Goal: Information Seeking & Learning: Learn about a topic

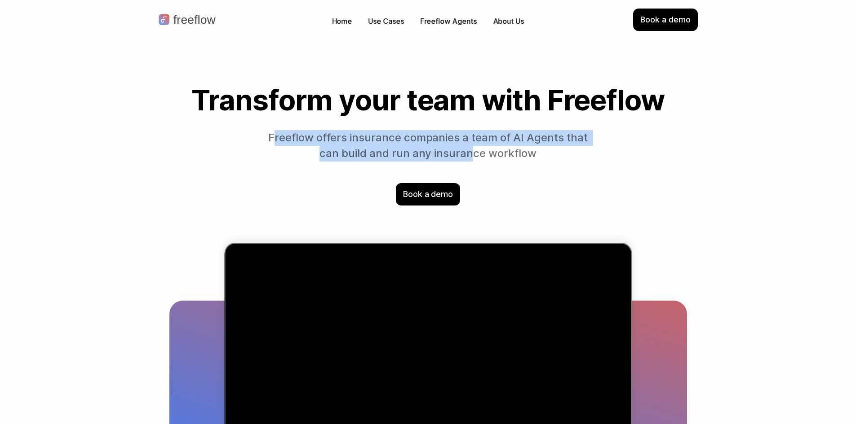
drag, startPoint x: 274, startPoint y: 140, endPoint x: 473, endPoint y: 155, distance: 200.0
click at [473, 155] on p "Freeflow offers insurance companies a team of AI Agents that can build and run …" at bounding box center [427, 145] width 327 height 31
drag, startPoint x: 514, startPoint y: 154, endPoint x: 391, endPoint y: 128, distance: 125.7
click at [391, 128] on div "Transform your team with Freeflow Freeflow offers insurance companies a team of…" at bounding box center [427, 122] width 517 height 77
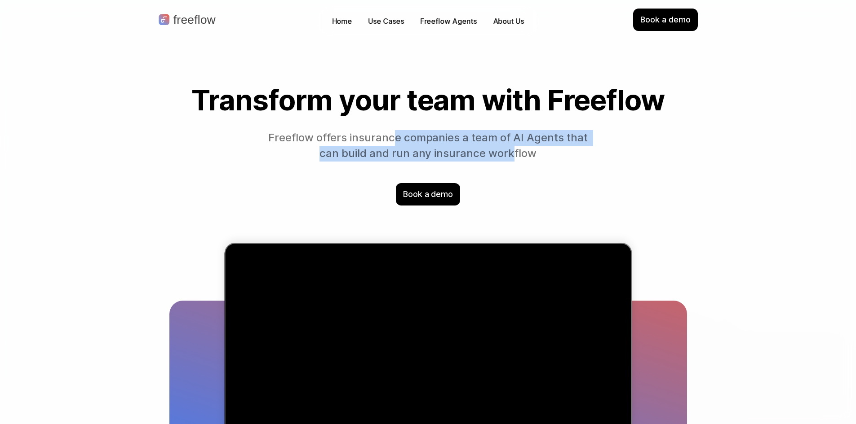
click at [391, 128] on div "Transform your team with Freeflow Freeflow offers insurance companies a team of…" at bounding box center [427, 122] width 517 height 77
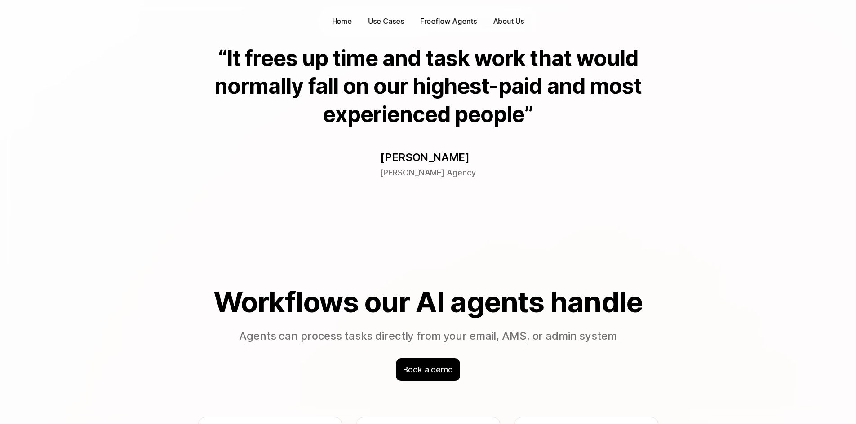
scroll to position [494, 0]
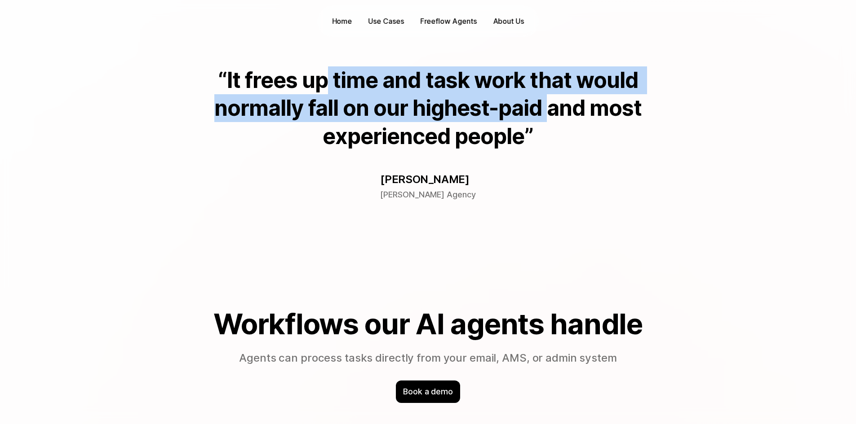
drag, startPoint x: 546, startPoint y: 98, endPoint x: 317, endPoint y: 93, distance: 228.7
click at [317, 93] on p "“It frees up time and task work that would normally fall on our highest-paid an…" at bounding box center [428, 108] width 460 height 84
click at [371, 106] on p "“It frees up time and task work that would normally fall on our highest-paid an…" at bounding box center [428, 108] width 460 height 84
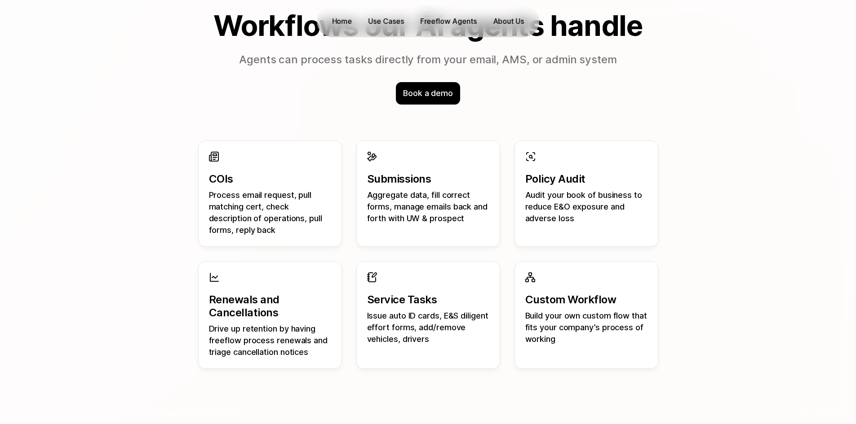
scroll to position [809, 0]
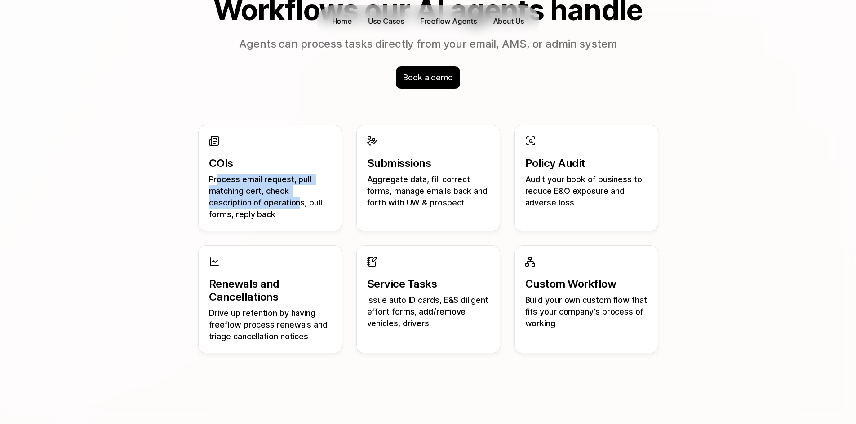
drag, startPoint x: 217, startPoint y: 179, endPoint x: 299, endPoint y: 204, distance: 85.5
click at [299, 204] on p "Process email request, pull matching cert, check description of operations, pul…" at bounding box center [270, 197] width 122 height 47
drag, startPoint x: 214, startPoint y: 182, endPoint x: 208, endPoint y: 179, distance: 6.0
click at [209, 179] on p "Process email request, pull matching cert, check description of operations, pul…" at bounding box center [270, 197] width 122 height 47
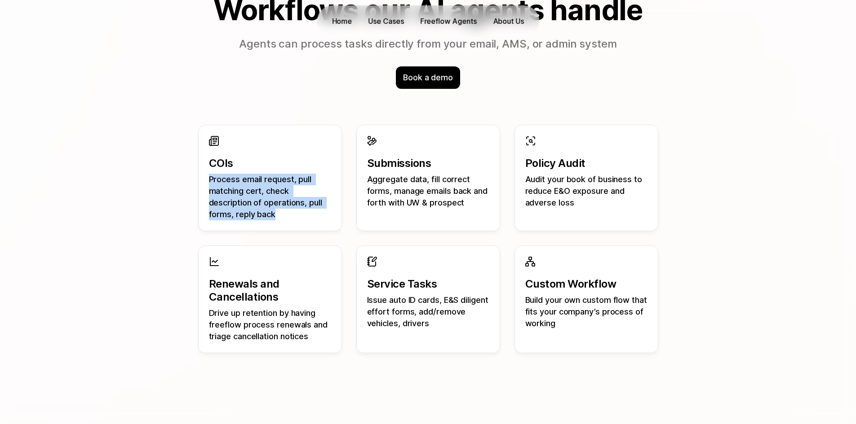
click at [209, 179] on p "Process email request, pull matching cert, check description of operations, pul…" at bounding box center [270, 197] width 122 height 47
drag, startPoint x: 208, startPoint y: 179, endPoint x: 296, endPoint y: 202, distance: 90.5
click at [296, 202] on div "COIs Process email request, pull matching cert, check description of operations…" at bounding box center [270, 178] width 144 height 106
click at [296, 202] on p "Process email request, pull matching cert, check description of operations, pul…" at bounding box center [270, 197] width 122 height 47
drag, startPoint x: 290, startPoint y: 210, endPoint x: 223, endPoint y: 181, distance: 72.7
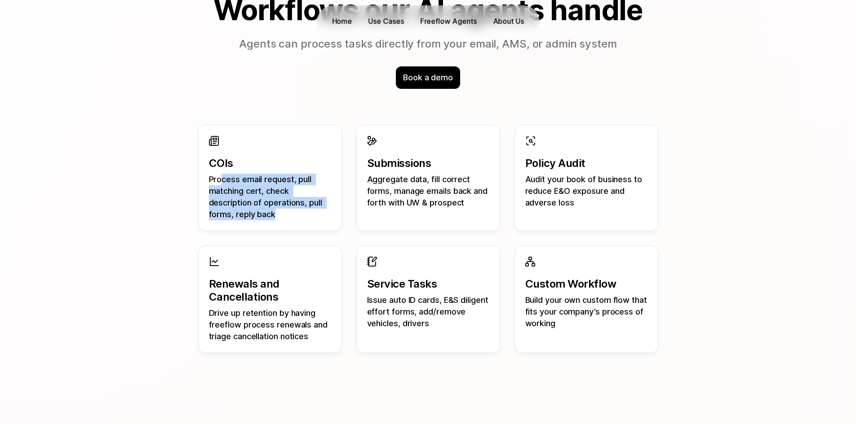
click at [223, 181] on p "Process email request, pull matching cert, check description of operations, pul…" at bounding box center [270, 197] width 122 height 47
drag, startPoint x: 215, startPoint y: 179, endPoint x: 264, endPoint y: 206, distance: 55.9
click at [264, 206] on p "Process email request, pull matching cert, check description of operations, pul…" at bounding box center [270, 197] width 122 height 47
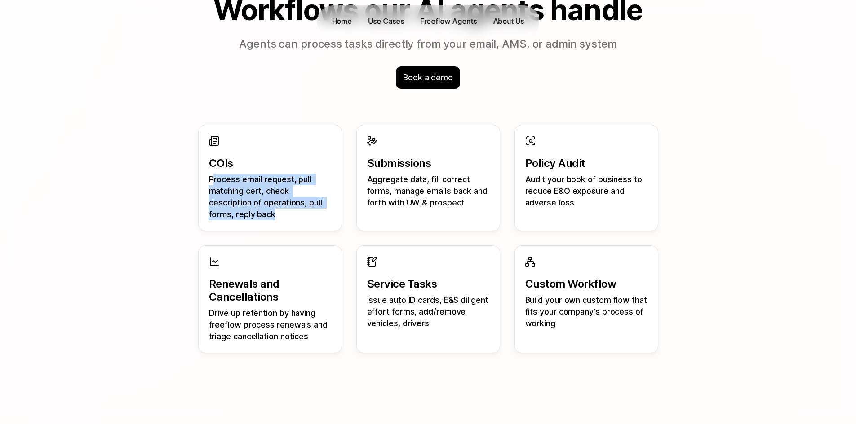
drag, startPoint x: 283, startPoint y: 216, endPoint x: 214, endPoint y: 180, distance: 77.8
click at [214, 180] on p "Process email request, pull matching cert, check description of operations, pul…" at bounding box center [270, 197] width 122 height 47
drag, startPoint x: 209, startPoint y: 177, endPoint x: 296, endPoint y: 218, distance: 96.0
click at [296, 218] on p "Process email request, pull matching cert, check description of operations, pul…" at bounding box center [270, 197] width 122 height 47
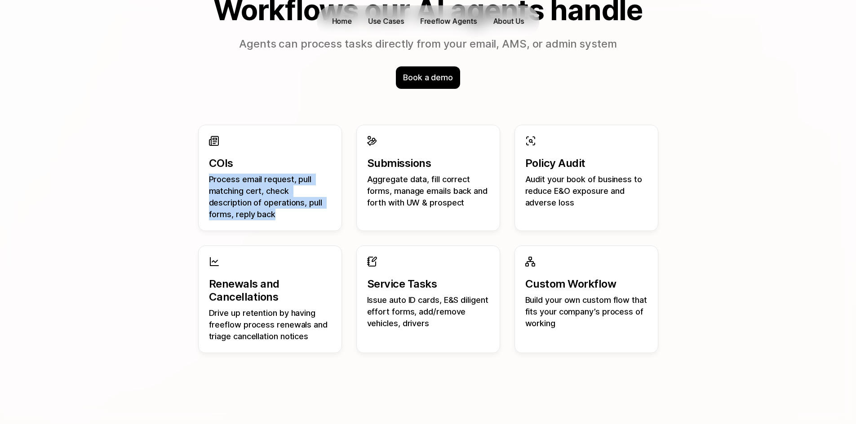
click at [296, 218] on p "Process email request, pull matching cert, check description of operations, pul…" at bounding box center [270, 197] width 122 height 47
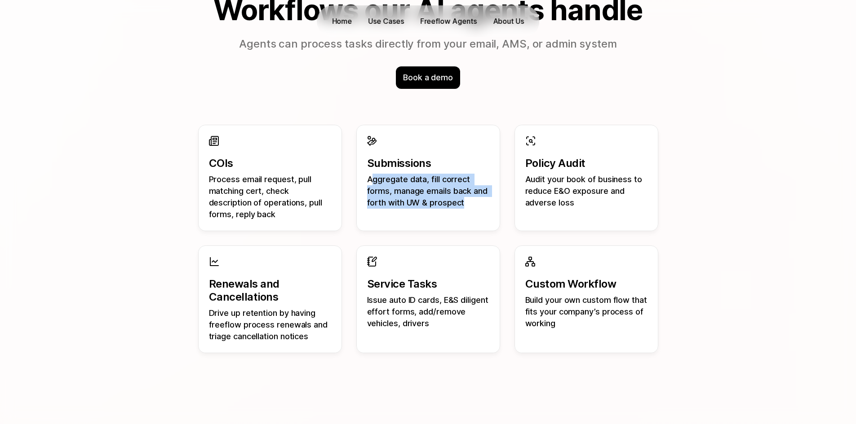
drag, startPoint x: 370, startPoint y: 177, endPoint x: 468, endPoint y: 198, distance: 100.0
click at [468, 198] on p "Aggregate data, fill correct forms, manage emails back and forth with UW & pros…" at bounding box center [428, 191] width 122 height 35
drag, startPoint x: 471, startPoint y: 199, endPoint x: 374, endPoint y: 175, distance: 100.1
click at [374, 175] on p "Aggregate data, fill correct forms, manage emails back and forth with UW & pros…" at bounding box center [428, 191] width 122 height 35
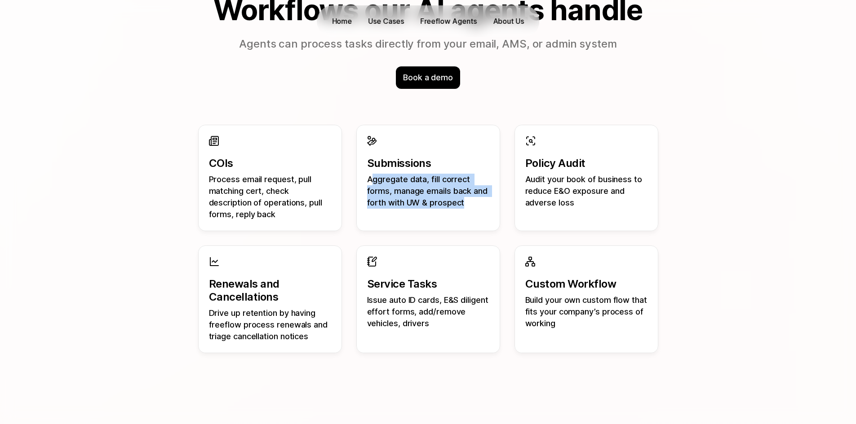
click at [374, 175] on p "Aggregate data, fill correct forms, manage emails back and forth with UW & pros…" at bounding box center [428, 191] width 122 height 35
click at [589, 199] on p "Audit your book of business to reduce E&O exposure and adverse loss" at bounding box center [586, 191] width 122 height 35
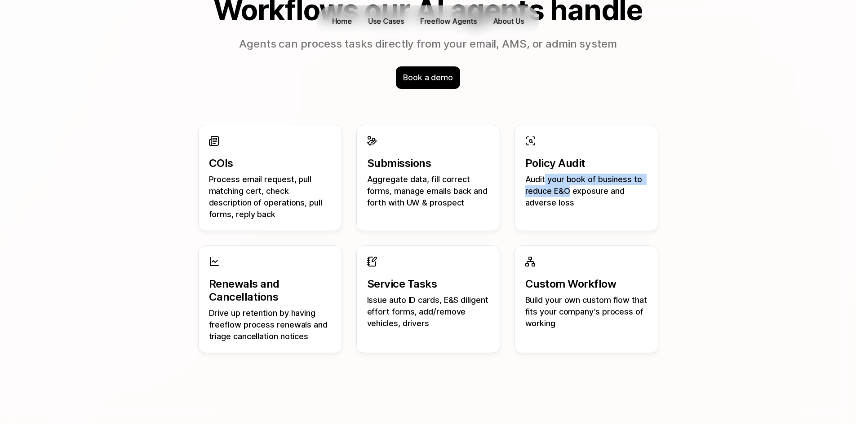
drag, startPoint x: 544, startPoint y: 178, endPoint x: 583, endPoint y: 197, distance: 43.2
click at [583, 197] on p "Audit your book of business to reduce E&O exposure and adverse loss" at bounding box center [586, 191] width 122 height 35
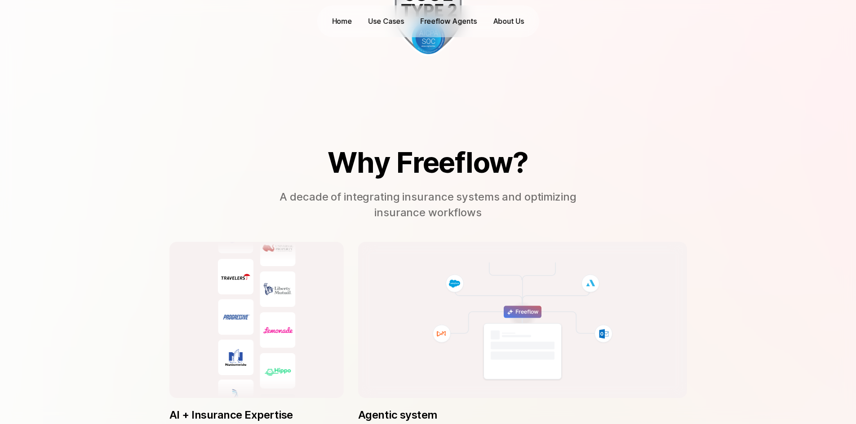
scroll to position [2156, 0]
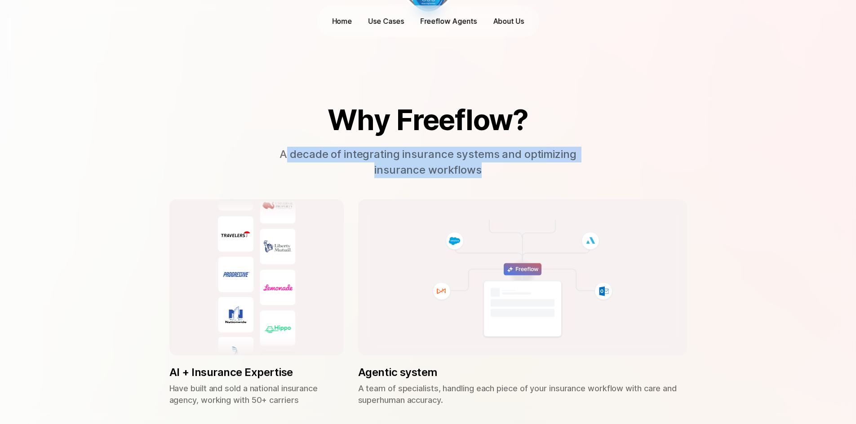
drag, startPoint x: 285, startPoint y: 152, endPoint x: 537, endPoint y: 172, distance: 252.8
click at [537, 172] on p "A decade of integrating insurance systems and optimizing insurance workflows" at bounding box center [428, 162] width 314 height 31
drag, startPoint x: 548, startPoint y: 172, endPoint x: 359, endPoint y: 160, distance: 188.6
click at [359, 160] on p "A decade of integrating insurance systems and optimizing insurance workflows" at bounding box center [428, 162] width 314 height 31
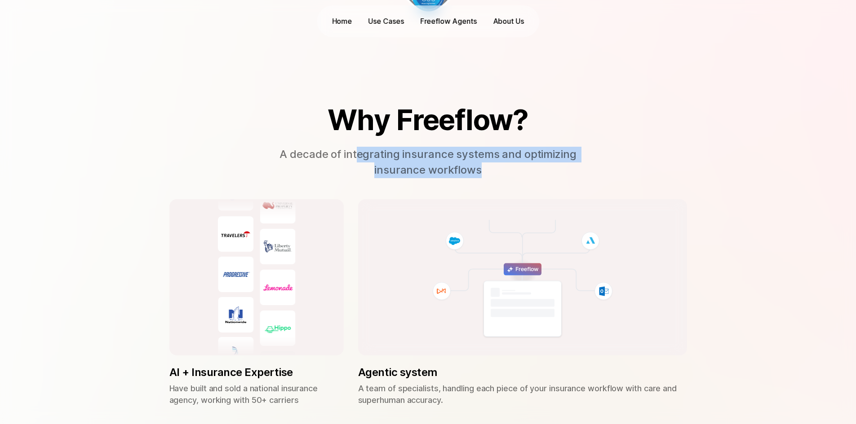
click at [359, 160] on p "A decade of integrating insurance systems and optimizing insurance workflows" at bounding box center [428, 162] width 314 height 31
drag, startPoint x: 296, startPoint y: 156, endPoint x: 468, endPoint y: 170, distance: 173.0
click at [468, 170] on p "A decade of integrating insurance systems and optimizing insurance workflows" at bounding box center [428, 162] width 314 height 31
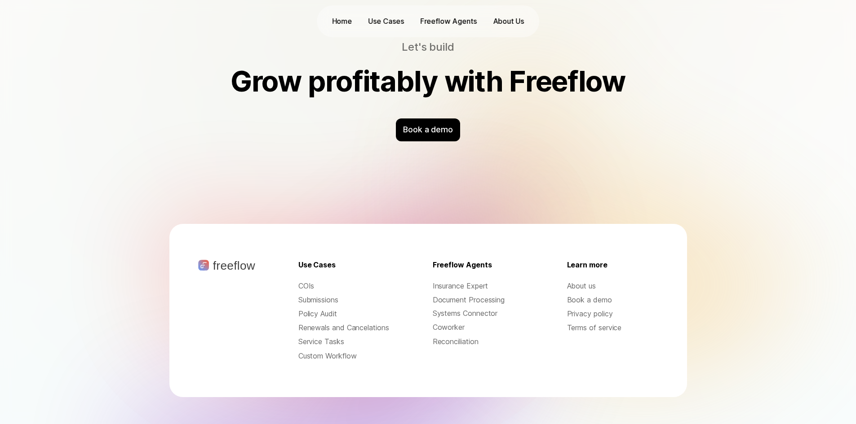
scroll to position [2872, 0]
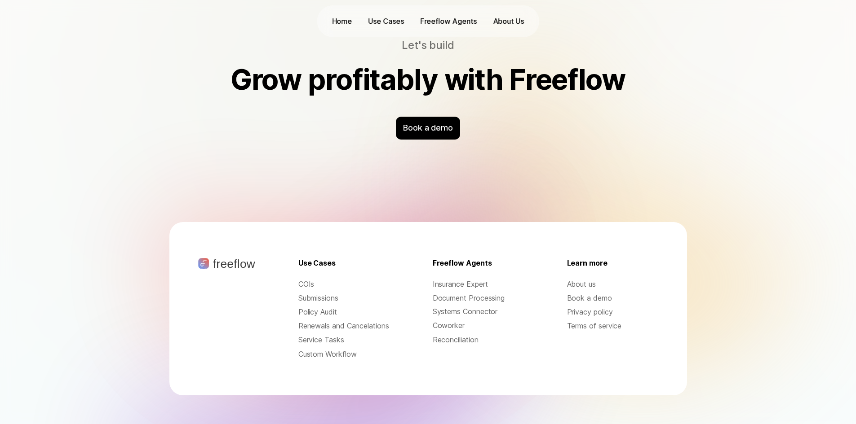
click at [575, 279] on p "About us" at bounding box center [612, 284] width 91 height 10
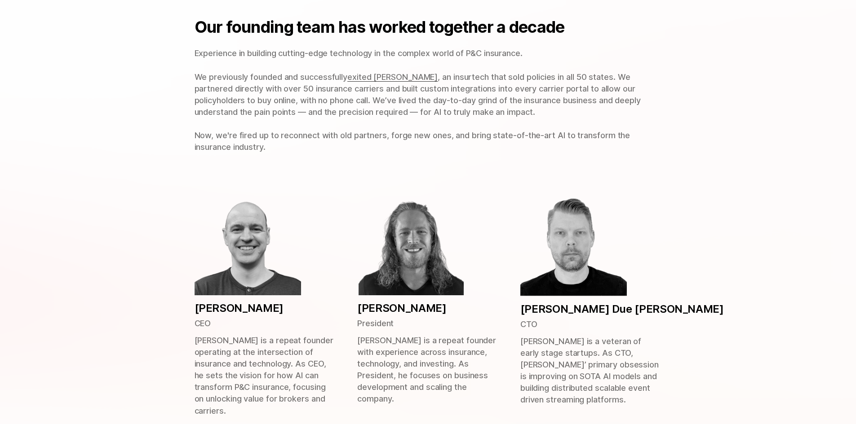
scroll to position [314, 0]
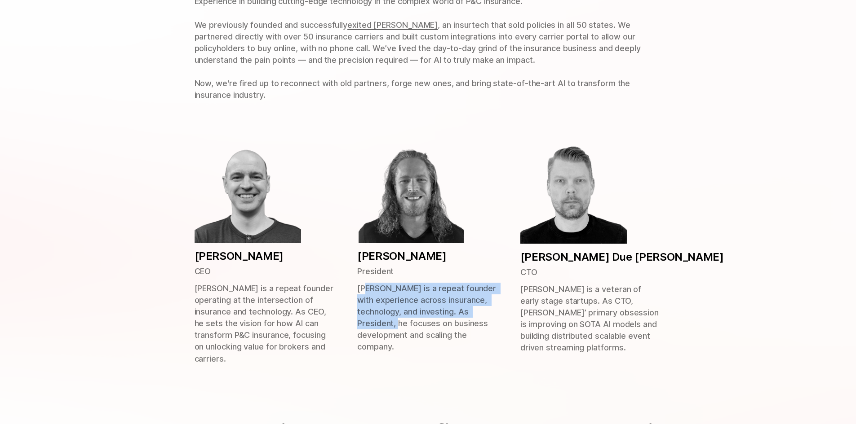
drag, startPoint x: 369, startPoint y: 287, endPoint x: 432, endPoint y: 326, distance: 74.0
click at [432, 326] on p "[PERSON_NAME] is a repeat founder with experience across insurance, technology,…" at bounding box center [427, 318] width 141 height 71
drag, startPoint x: 450, startPoint y: 333, endPoint x: 398, endPoint y: 294, distance: 64.8
click at [398, 294] on p "[PERSON_NAME] is a repeat founder with experience across insurance, technology,…" at bounding box center [427, 318] width 141 height 71
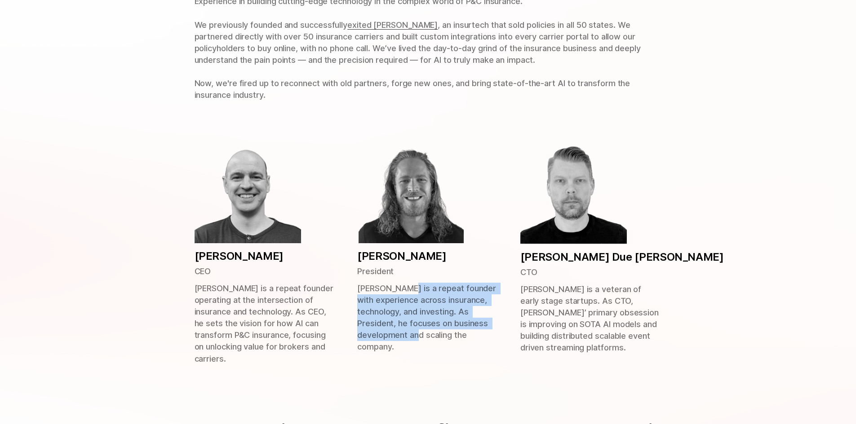
click at [398, 294] on p "[PERSON_NAME] is a repeat founder with experience across insurance, technology,…" at bounding box center [427, 318] width 141 height 71
drag, startPoint x: 379, startPoint y: 290, endPoint x: 435, endPoint y: 336, distance: 72.4
click at [435, 336] on p "[PERSON_NAME] is a repeat founder with experience across insurance, technology,…" at bounding box center [427, 318] width 141 height 71
drag, startPoint x: 462, startPoint y: 337, endPoint x: 401, endPoint y: 298, distance: 72.5
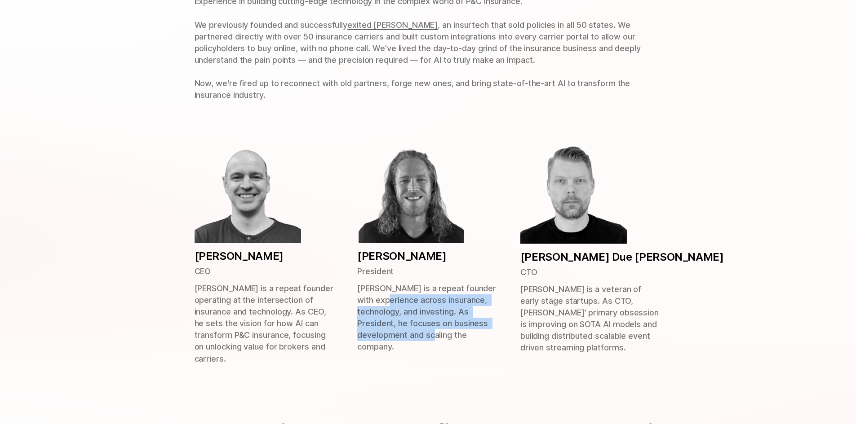
click at [401, 298] on p "[PERSON_NAME] is a repeat founder with experience across insurance, technology,…" at bounding box center [427, 318] width 141 height 71
drag, startPoint x: 451, startPoint y: 336, endPoint x: 402, endPoint y: 299, distance: 61.6
click at [402, 299] on p "[PERSON_NAME] is a repeat founder with experience across insurance, technology,…" at bounding box center [427, 318] width 141 height 71
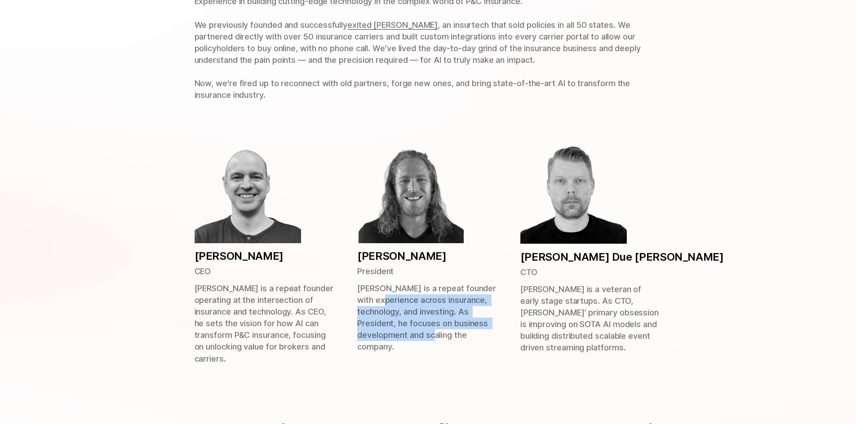
drag, startPoint x: 399, startPoint y: 296, endPoint x: 461, endPoint y: 334, distance: 72.3
click at [461, 334] on p "[PERSON_NAME] is a repeat founder with experience across insurance, technology,…" at bounding box center [427, 318] width 141 height 71
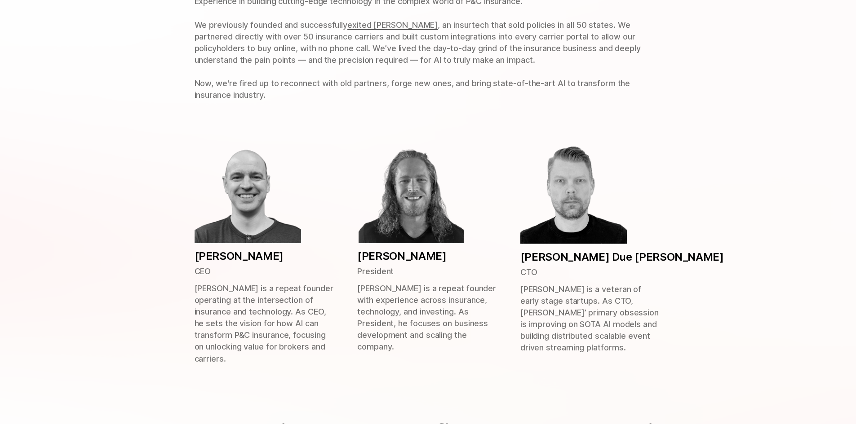
click at [468, 334] on p "[PERSON_NAME] is a repeat founder with experience across insurance, technology,…" at bounding box center [427, 318] width 141 height 71
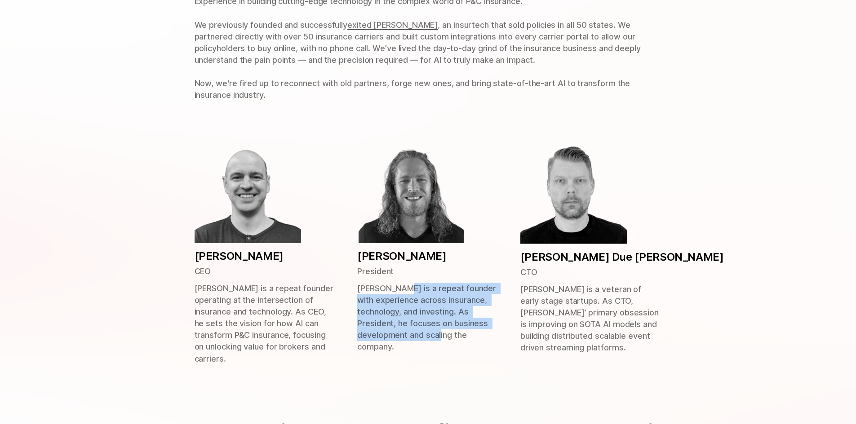
drag, startPoint x: 468, startPoint y: 334, endPoint x: 413, endPoint y: 293, distance: 68.7
click at [413, 293] on p "[PERSON_NAME] is a repeat founder with experience across insurance, technology,…" at bounding box center [427, 318] width 141 height 71
click at [412, 292] on p "[PERSON_NAME] is a repeat founder with experience across insurance, technology,…" at bounding box center [427, 318] width 141 height 71
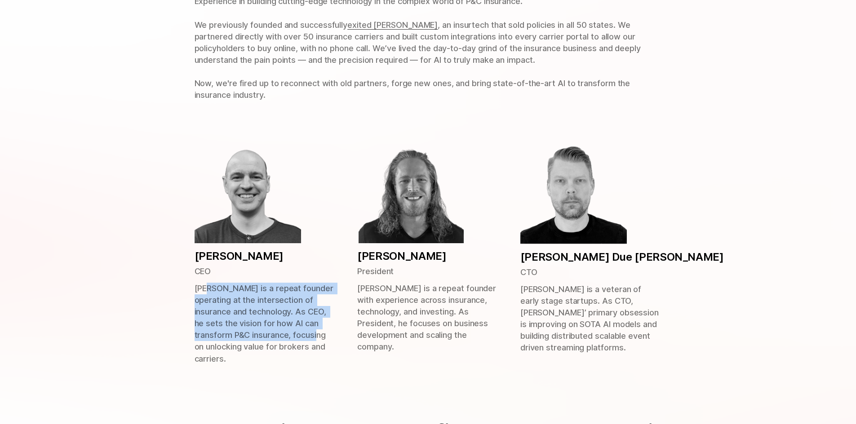
drag, startPoint x: 211, startPoint y: 290, endPoint x: 292, endPoint y: 341, distance: 96.2
click at [292, 341] on p "[PERSON_NAME] is a repeat founder operating at the intersection of insurance an…" at bounding box center [264, 324] width 141 height 82
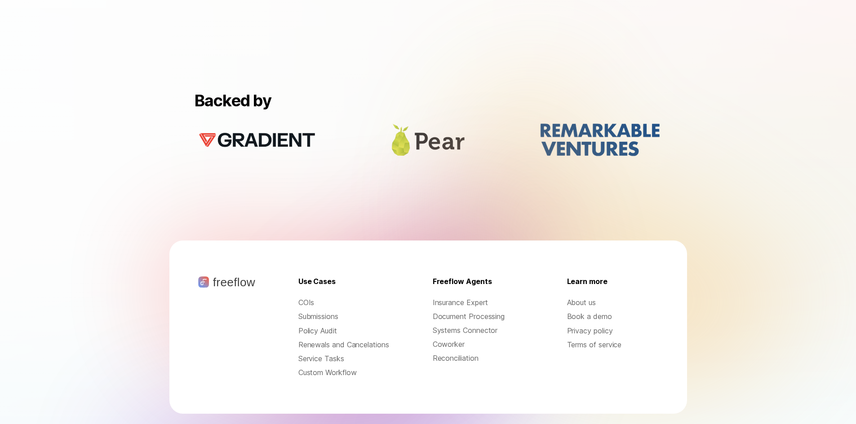
scroll to position [852, 0]
